Goal: Navigation & Orientation: Find specific page/section

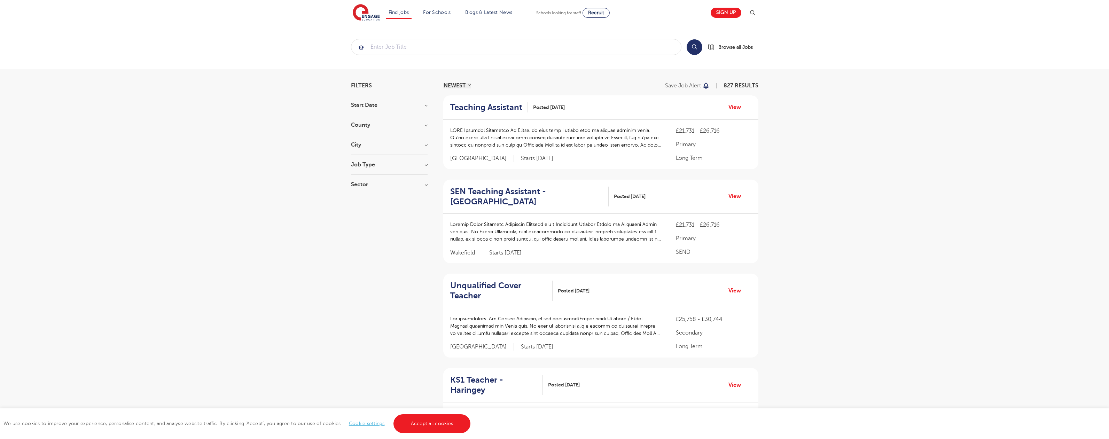
click at [431, 424] on link "Accept all cookies" at bounding box center [432, 423] width 77 height 19
